Goal: Task Accomplishment & Management: Complete application form

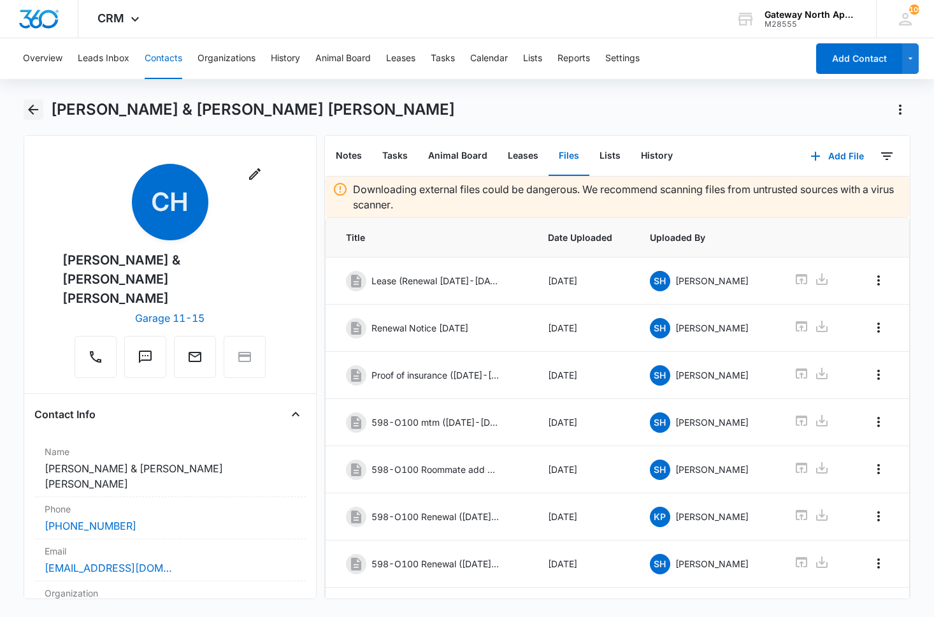
click at [32, 109] on icon "Back" at bounding box center [33, 109] width 10 height 10
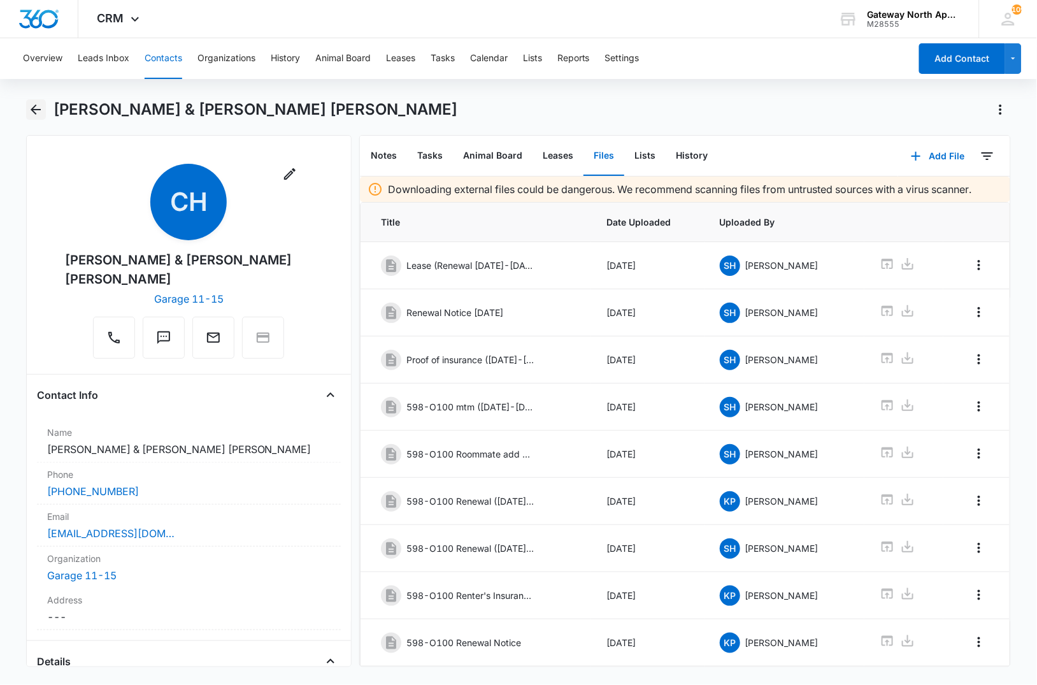
click at [33, 111] on icon "Back" at bounding box center [36, 109] width 10 height 10
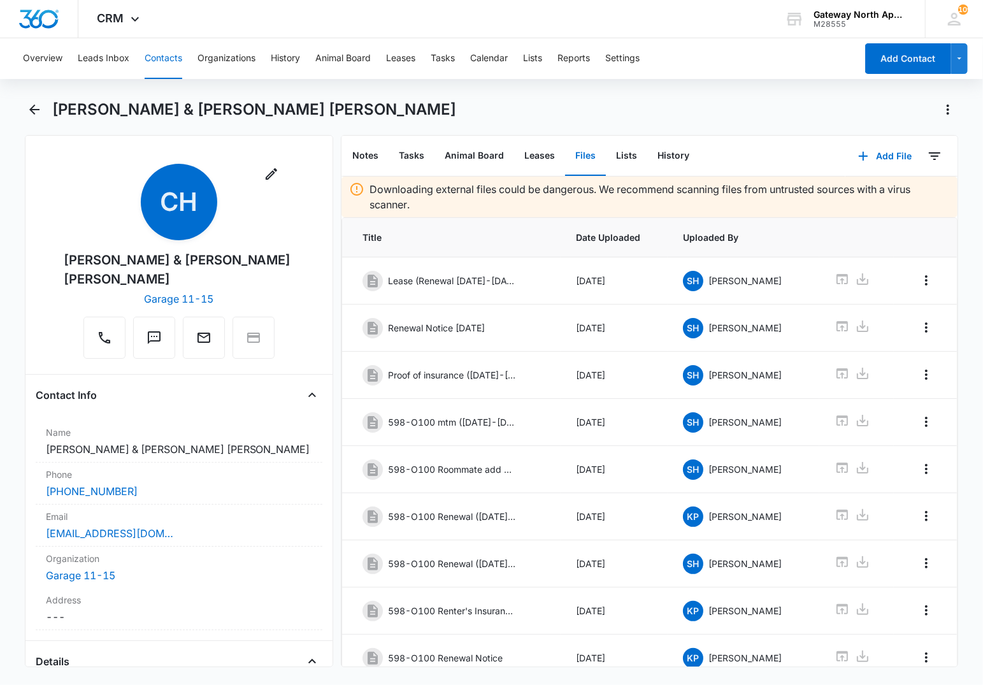
click at [159, 59] on button "Contacts" at bounding box center [164, 58] width 38 height 41
click at [156, 65] on button "Contacts" at bounding box center [164, 58] width 38 height 41
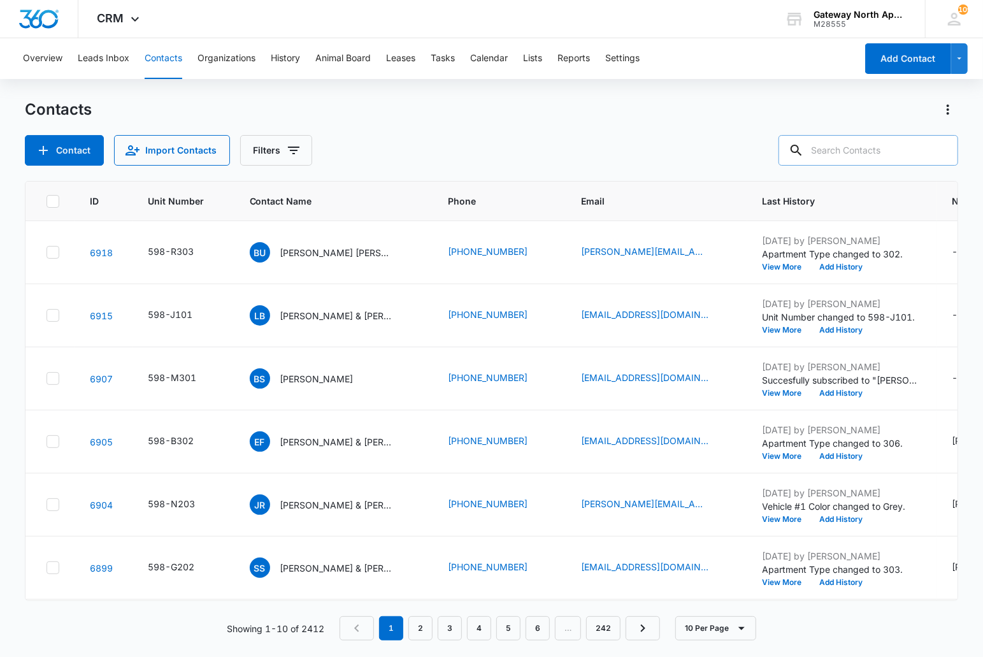
click at [581, 149] on input "text" at bounding box center [868, 150] width 180 height 31
type input "j207"
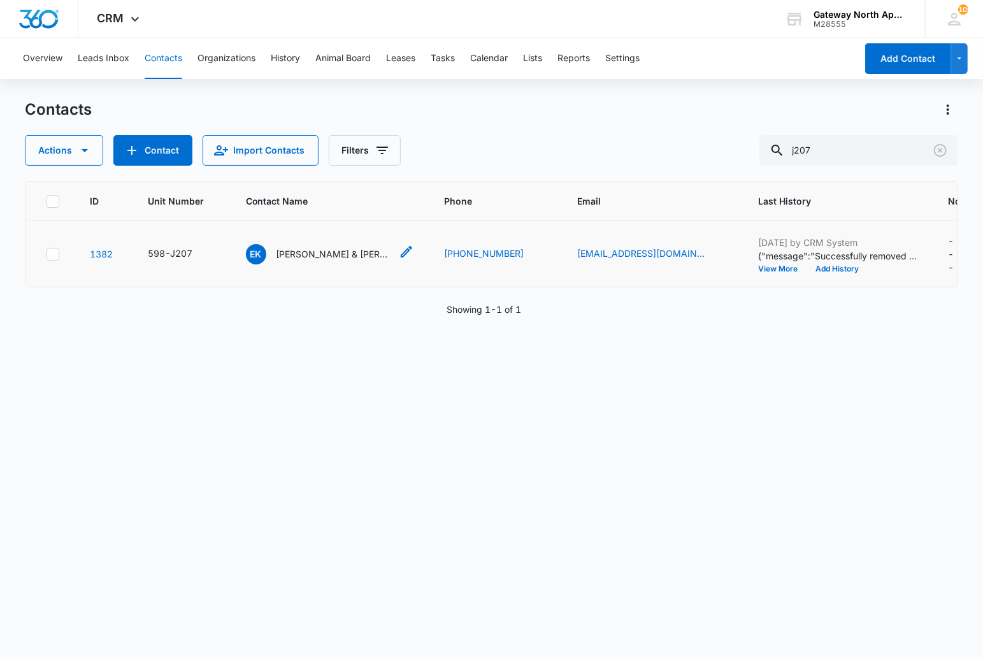
click at [304, 253] on p "[PERSON_NAME] & [PERSON_NAME]" at bounding box center [333, 253] width 115 height 13
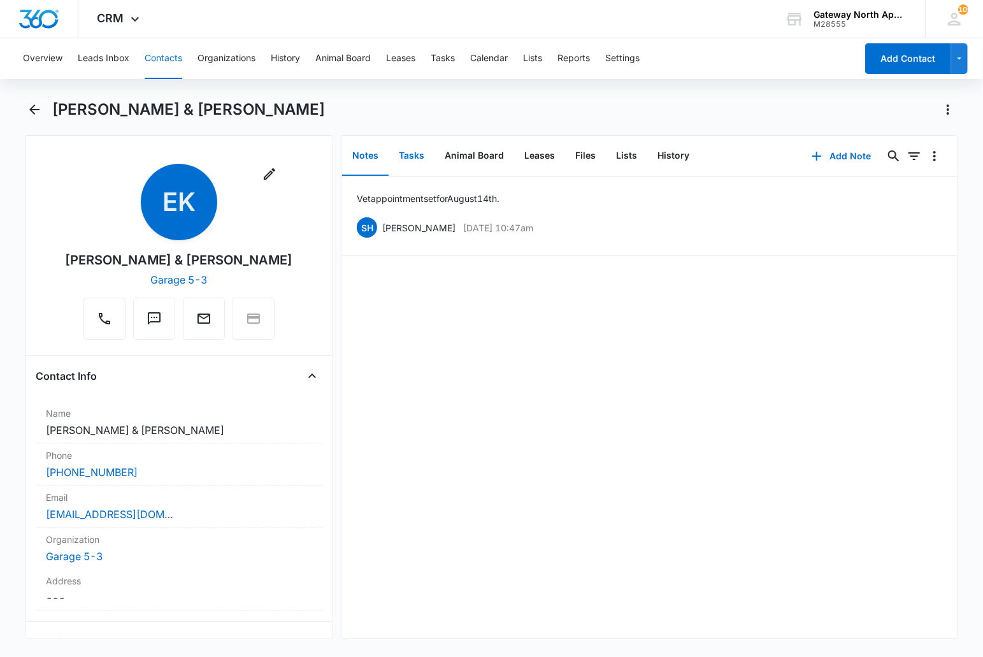
click at [414, 159] on button "Tasks" at bounding box center [412, 155] width 46 height 39
click at [581, 157] on button "Add Task" at bounding box center [841, 156] width 84 height 31
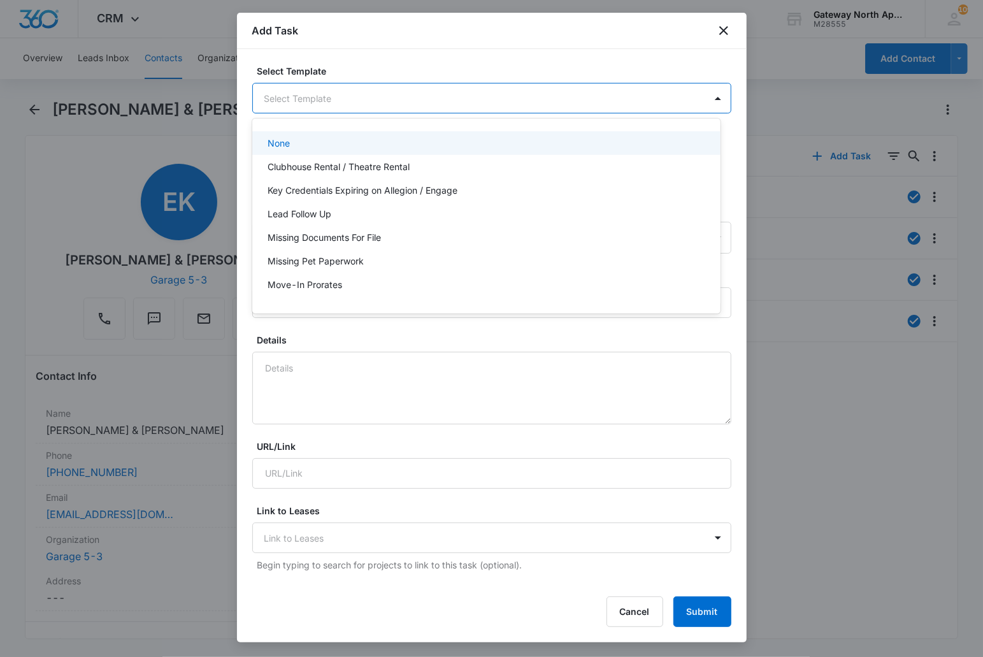
click at [394, 89] on body "CRM Apps Reputation Websites Forms CRM Email Social Content Ads Intelligence Fi…" at bounding box center [491, 328] width 983 height 657
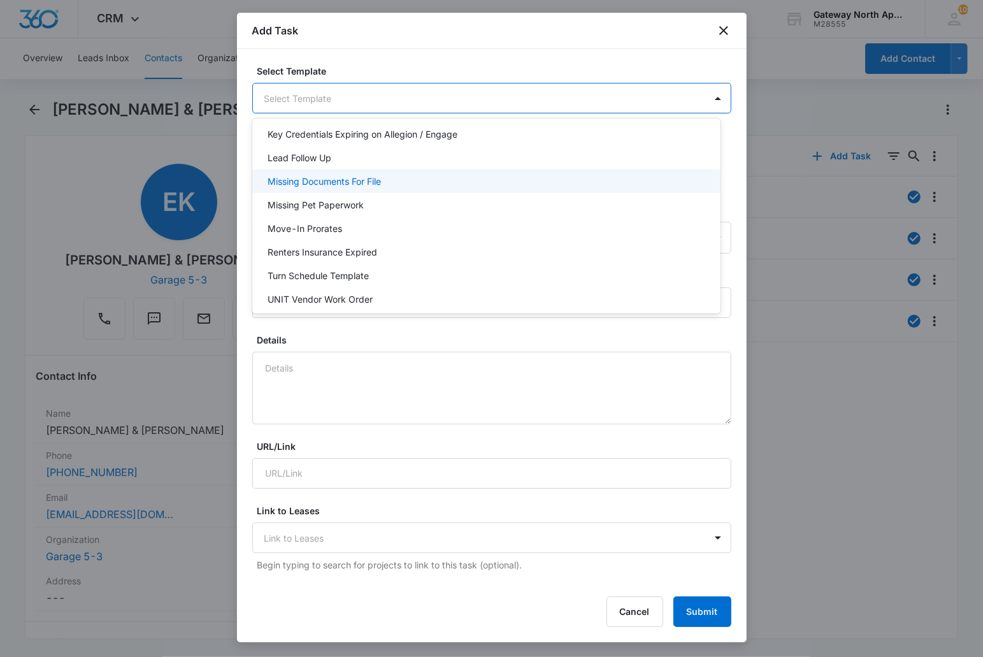
scroll to position [112, 0]
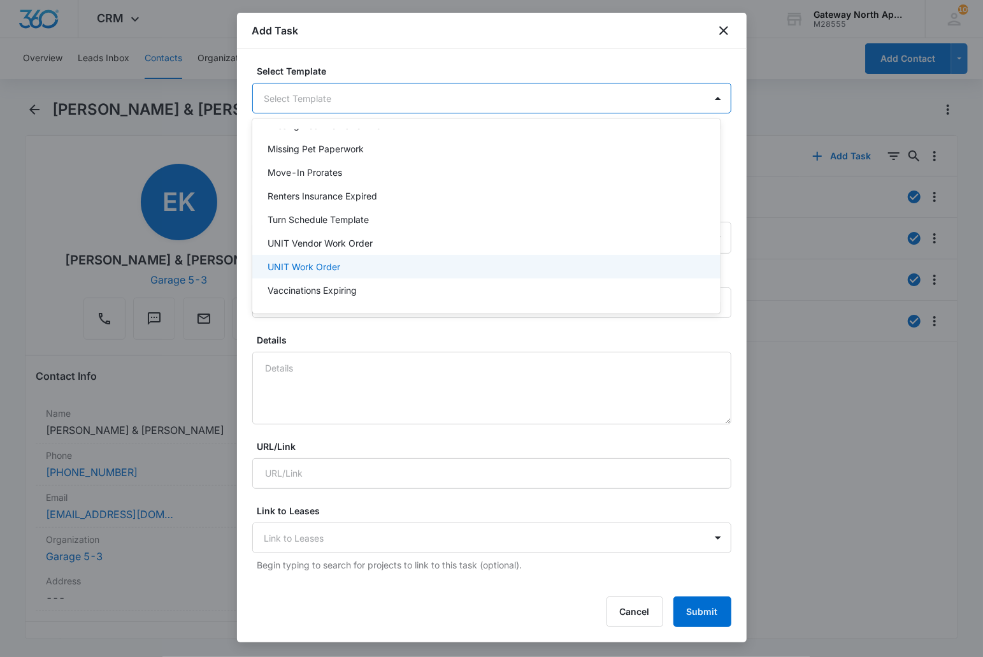
click at [324, 264] on p "UNIT Work Order" at bounding box center [304, 266] width 73 height 13
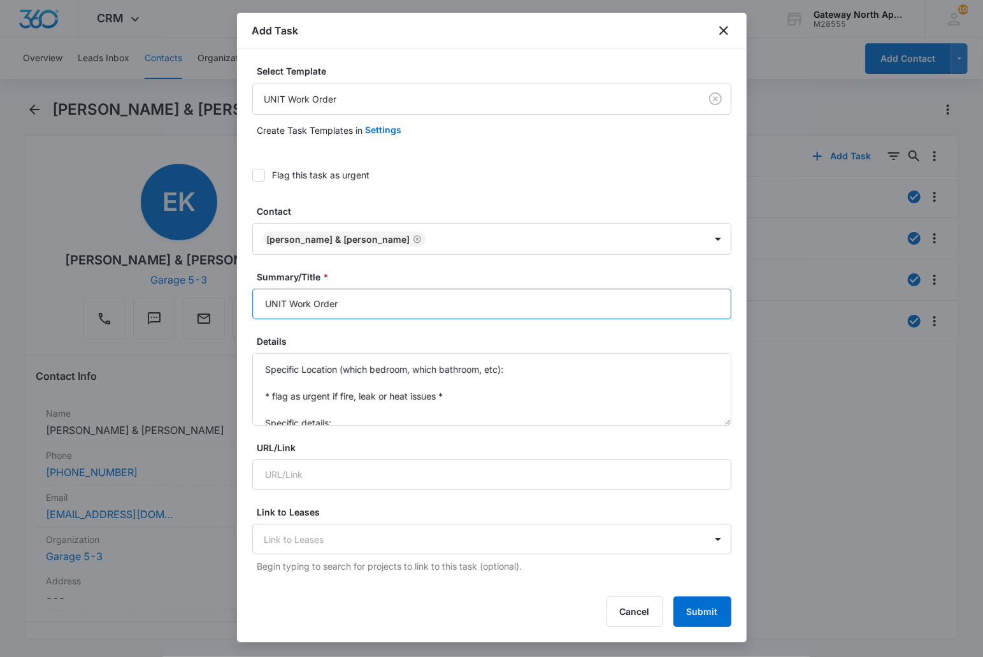
drag, startPoint x: 289, startPoint y: 303, endPoint x: 204, endPoint y: 297, distance: 84.3
click at [203, 299] on body "CRM Apps Reputation Websites Forms CRM Email Social Content Ads Intelligence Fi…" at bounding box center [491, 328] width 983 height 657
type input "J207 Work Order"
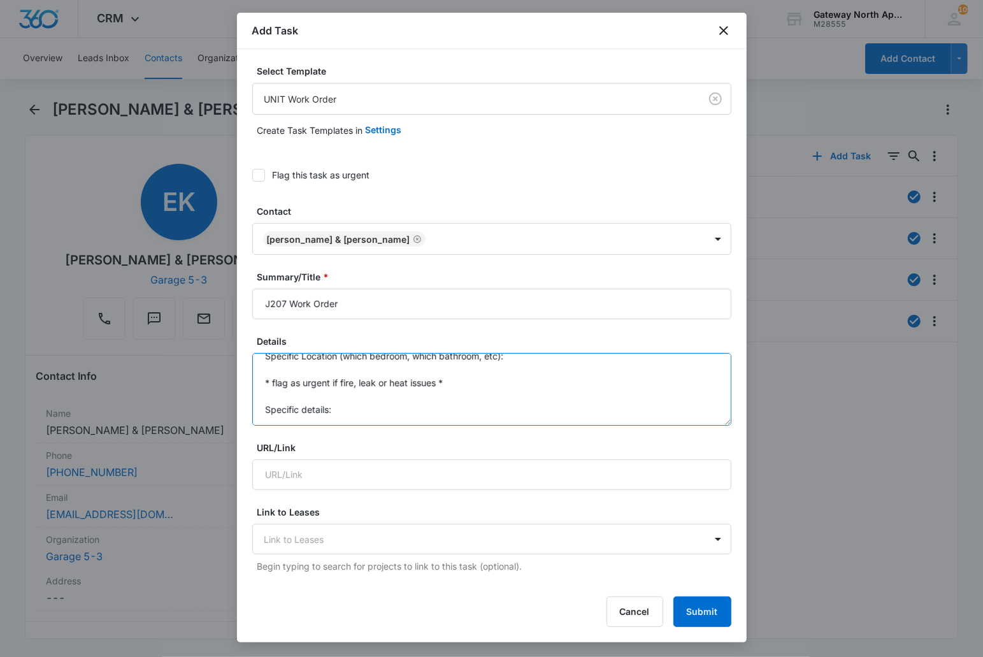
scroll to position [0, 0]
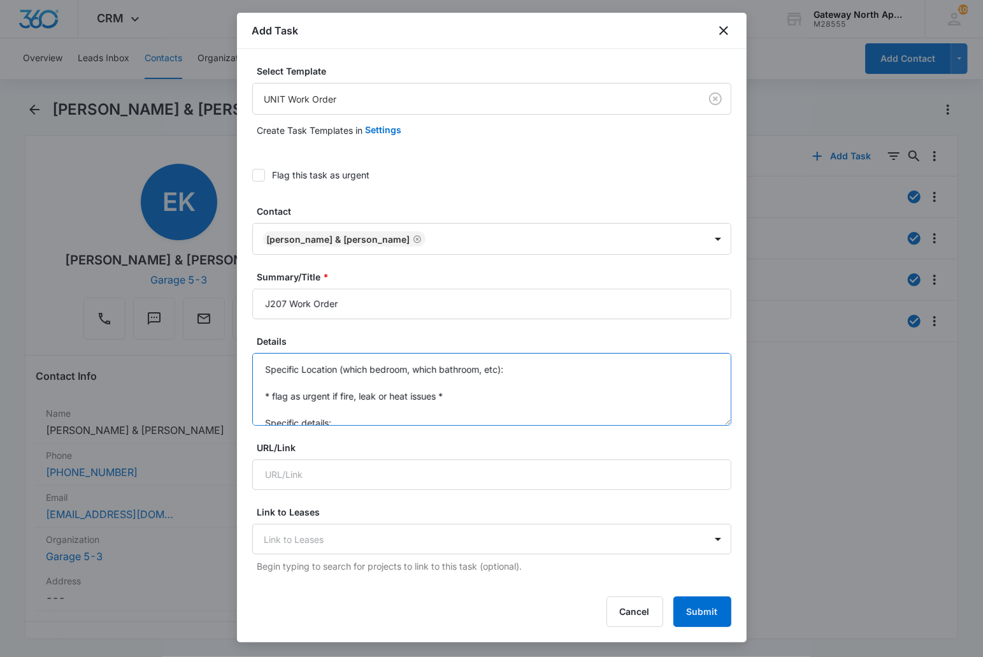
drag, startPoint x: 278, startPoint y: 402, endPoint x: 234, endPoint y: 349, distance: 68.7
click at [234, 349] on body "CRM Apps Reputation Websites Forms CRM Email Social Content Ads Intelligence Fi…" at bounding box center [491, 328] width 983 height 657
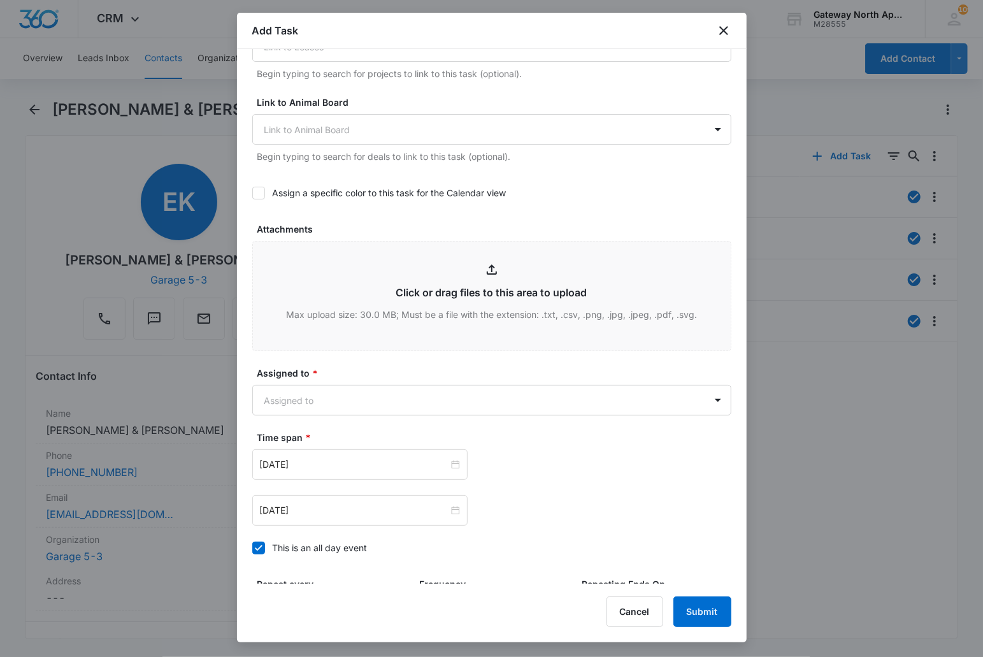
scroll to position [495, 0]
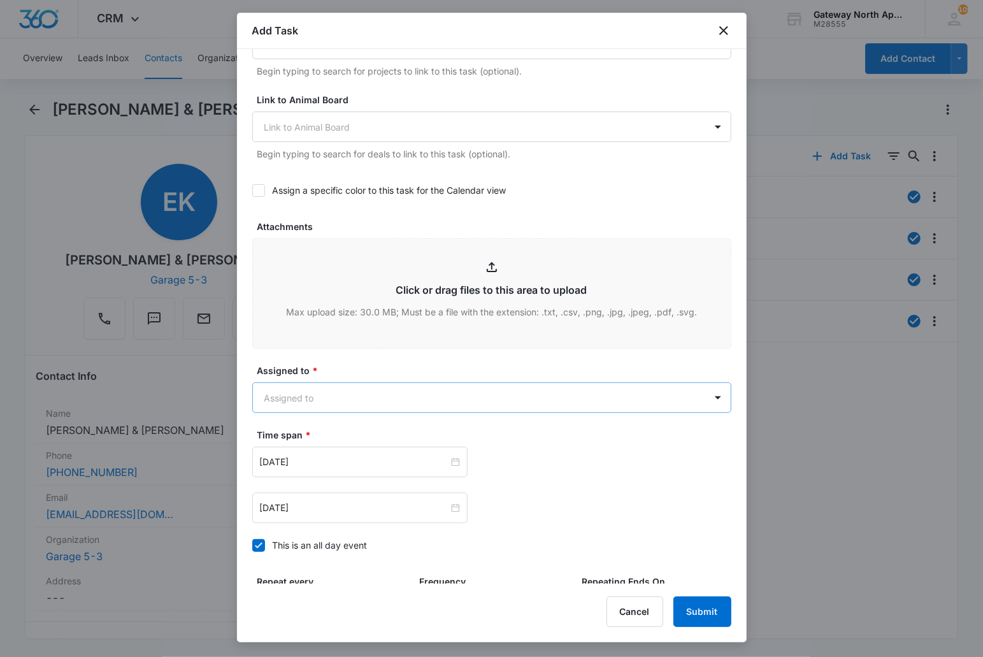
type textarea "Master bathroom faucet is leaking/dripping non stop."
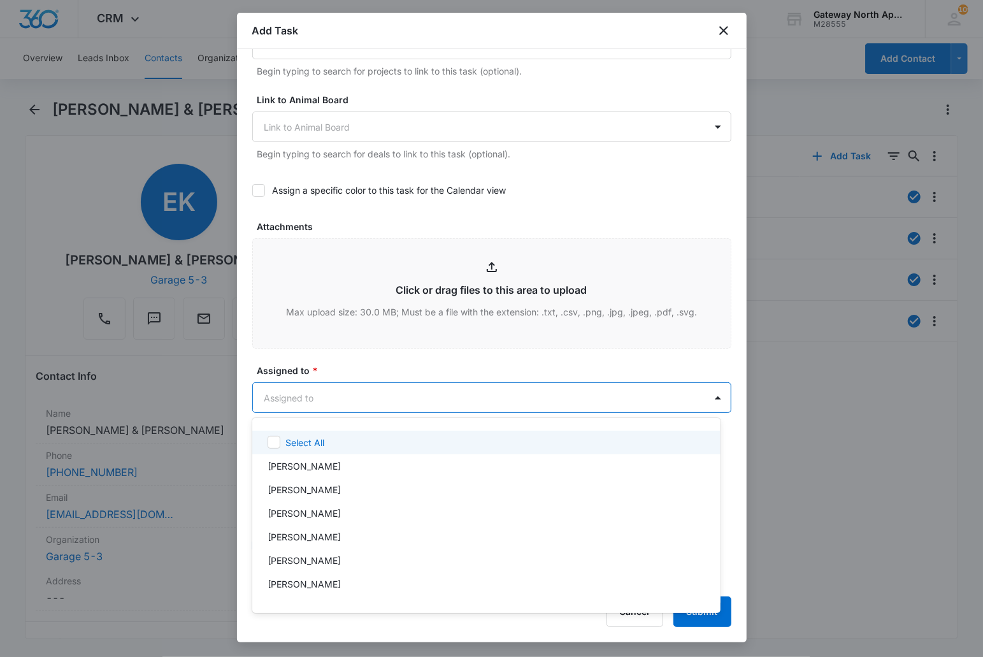
click at [314, 387] on body "CRM Apps Reputation Websites Forms CRM Email Social Content Ads Intelligence Fi…" at bounding box center [491, 328] width 983 height 657
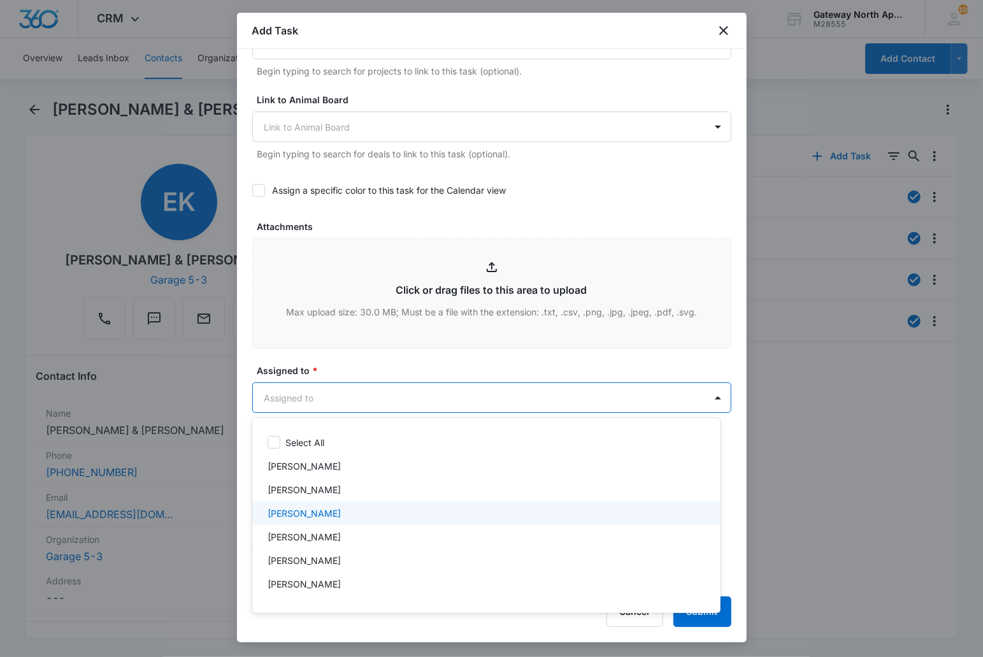
click at [304, 511] on p "[PERSON_NAME]" at bounding box center [304, 512] width 73 height 13
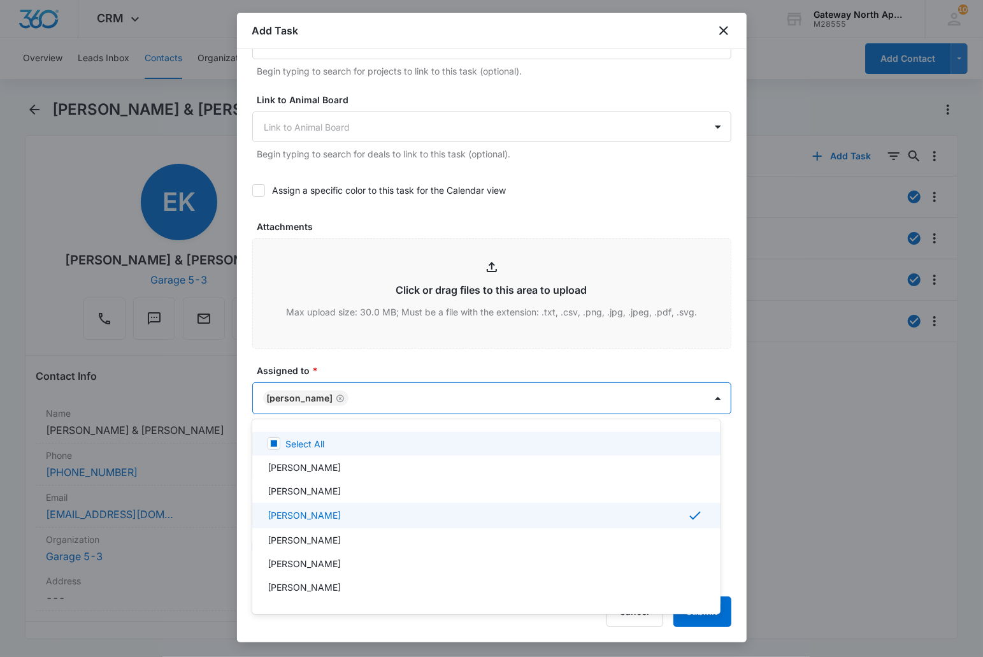
click at [368, 403] on div at bounding box center [491, 328] width 983 height 657
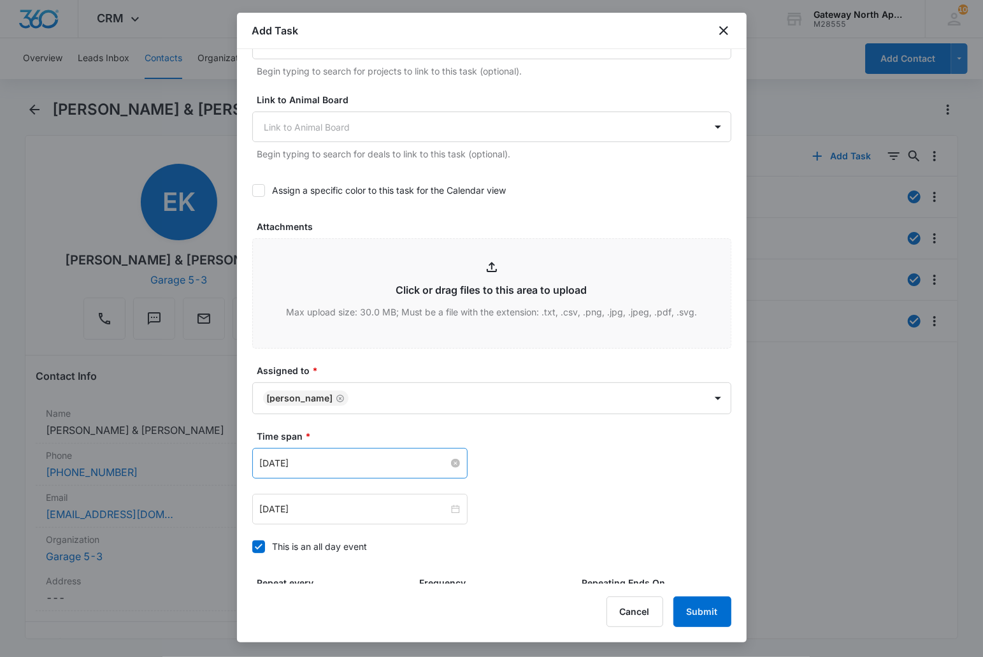
click at [365, 463] on input "[DATE]" at bounding box center [354, 463] width 189 height 14
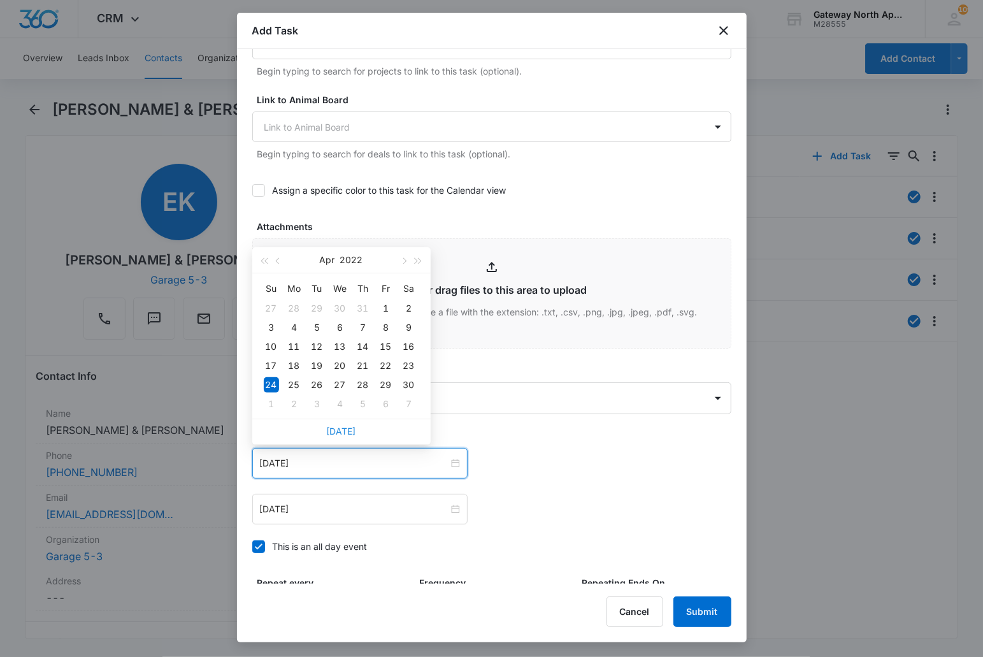
click at [342, 427] on link "[DATE]" at bounding box center [341, 430] width 29 height 11
type input "[DATE]"
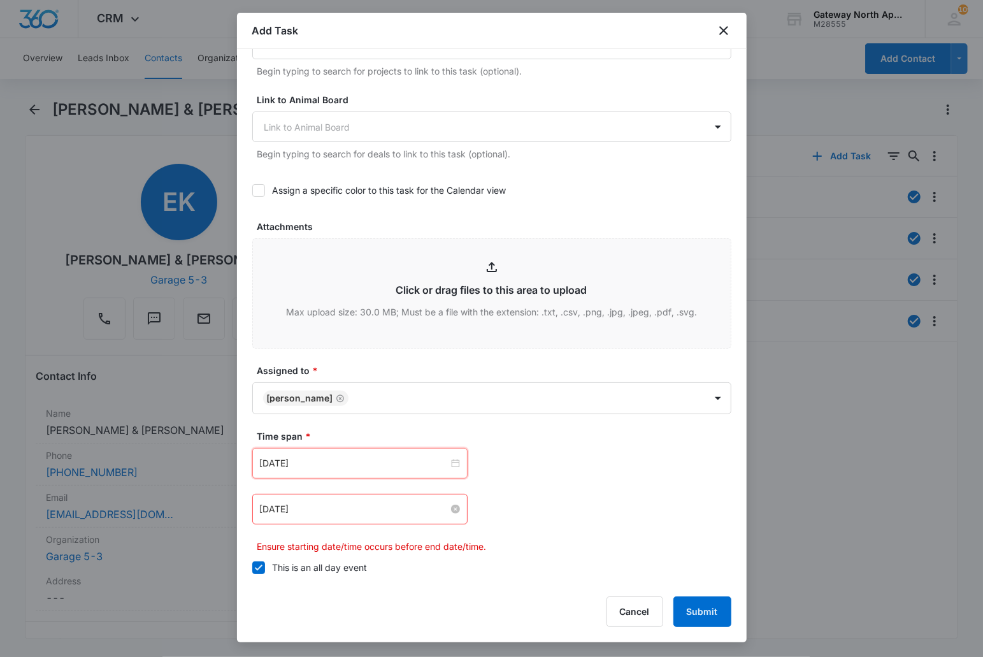
click at [331, 511] on input "[DATE]" at bounding box center [354, 509] width 189 height 14
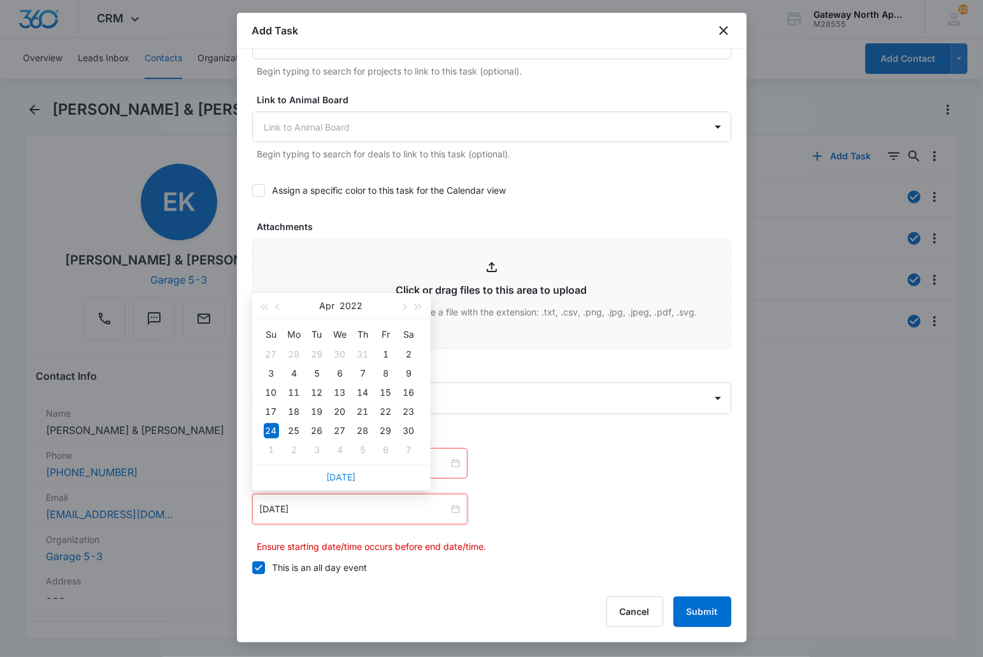
click at [336, 476] on link "[DATE]" at bounding box center [341, 476] width 29 height 11
type input "[DATE]"
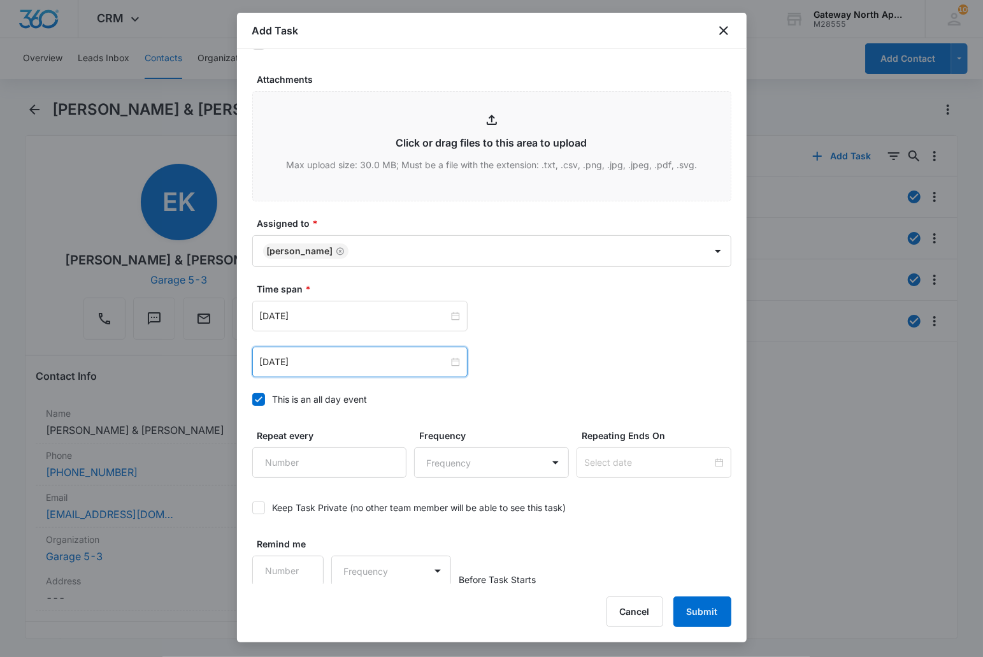
scroll to position [645, 0]
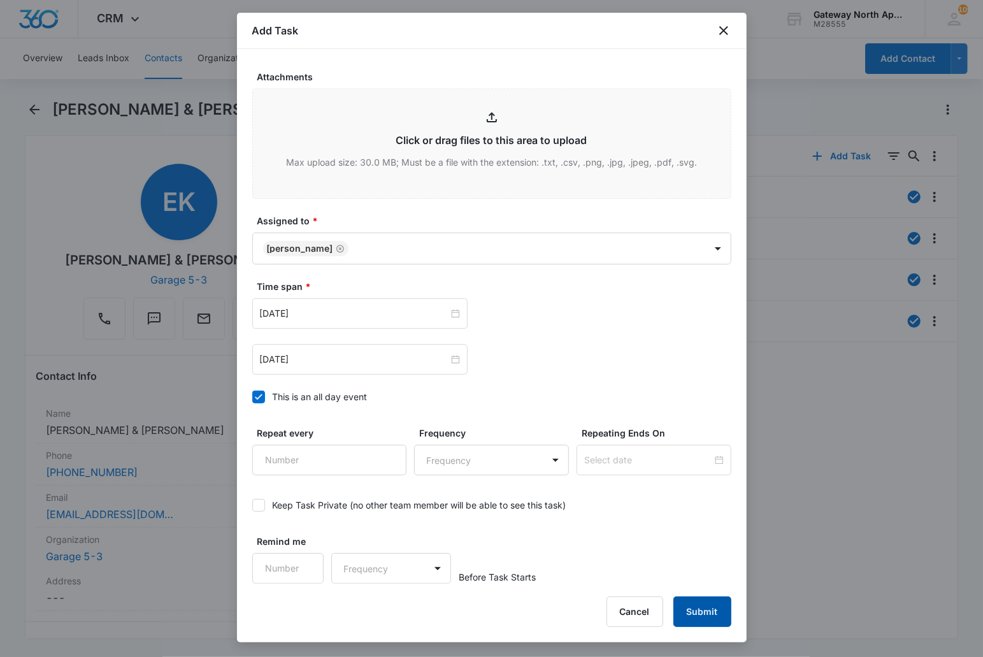
click at [581, 613] on button "Submit" at bounding box center [702, 611] width 58 height 31
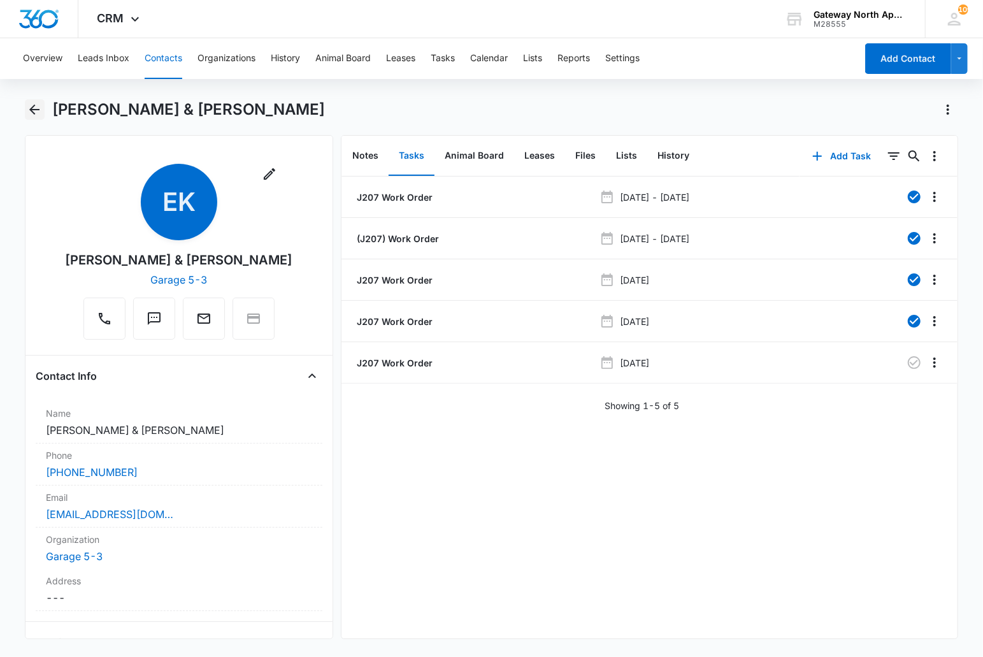
click at [32, 110] on icon "Back" at bounding box center [34, 109] width 10 height 10
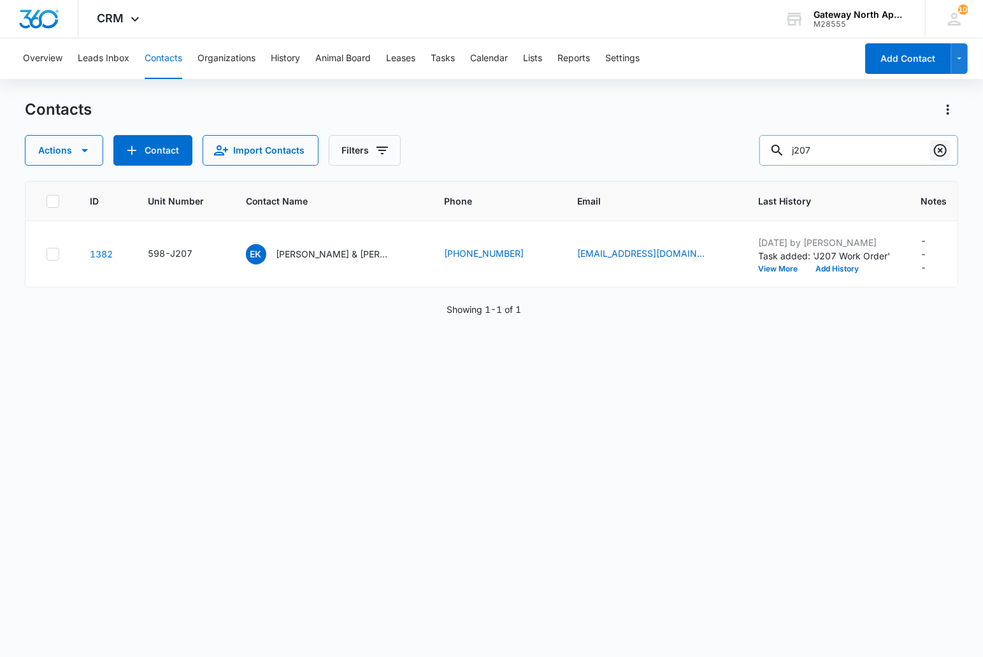
click at [581, 145] on icon "Clear" at bounding box center [939, 150] width 15 height 15
